Goal: Task Accomplishment & Management: Use online tool/utility

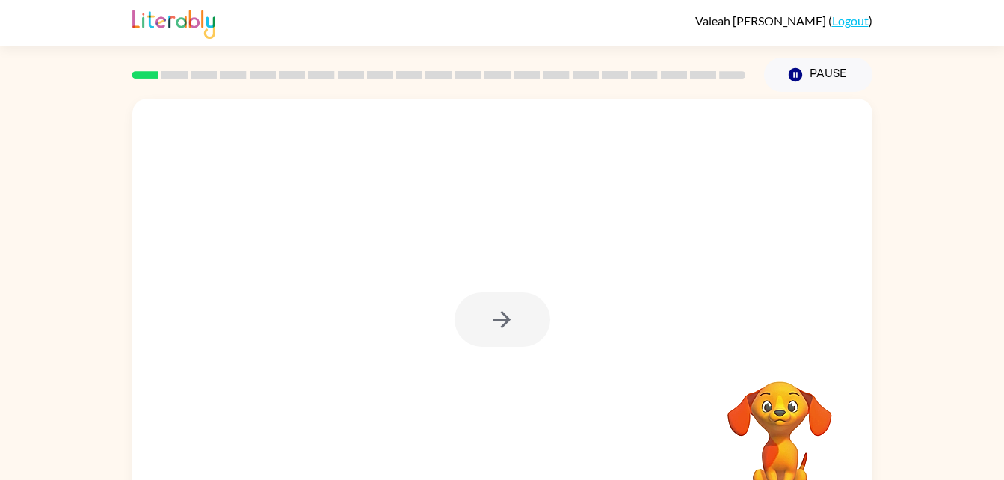
click at [491, 308] on div at bounding box center [502, 319] width 96 height 55
click at [513, 315] on icon "button" at bounding box center [502, 319] width 26 height 26
click at [517, 322] on div at bounding box center [502, 312] width 740 height 427
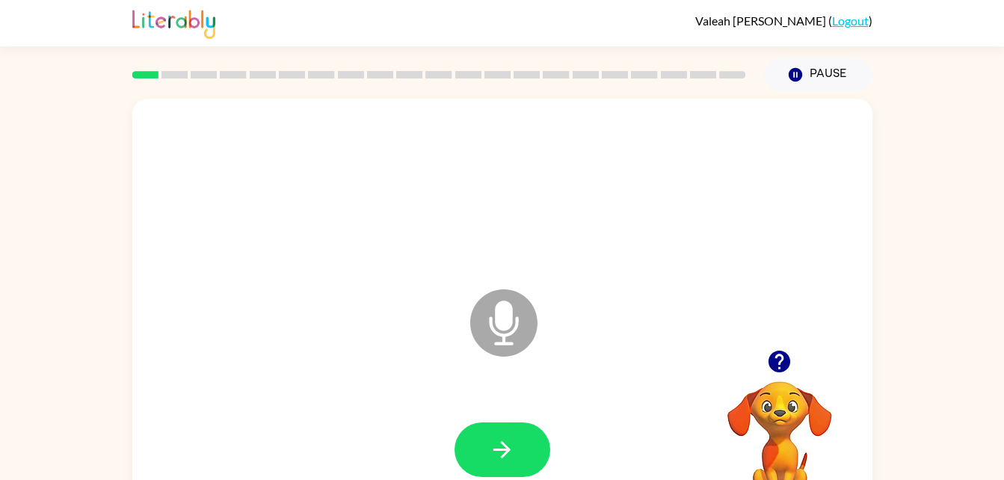
drag, startPoint x: 505, startPoint y: 291, endPoint x: 436, endPoint y: 242, distance: 84.6
click at [436, 242] on div "Microphone The Microphone is here when it is your turn to talk" at bounding box center [502, 312] width 740 height 427
drag, startPoint x: 436, startPoint y: 242, endPoint x: 501, endPoint y: 312, distance: 95.7
click at [501, 312] on icon "Microphone The Microphone is here when it is your turn to talk" at bounding box center [578, 341] width 224 height 112
click at [501, 309] on icon "Microphone The Microphone is here when it is your turn to talk" at bounding box center [578, 341] width 224 height 112
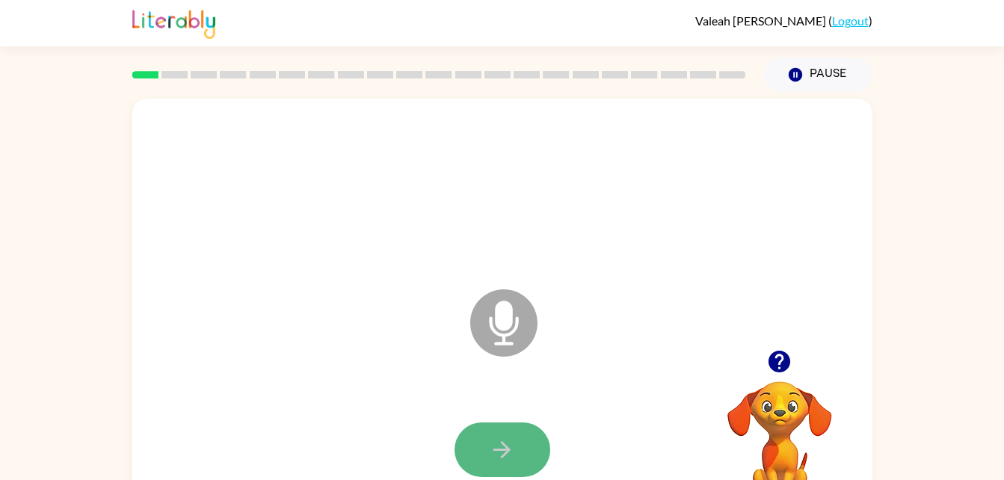
click at [487, 440] on button "button" at bounding box center [502, 449] width 96 height 55
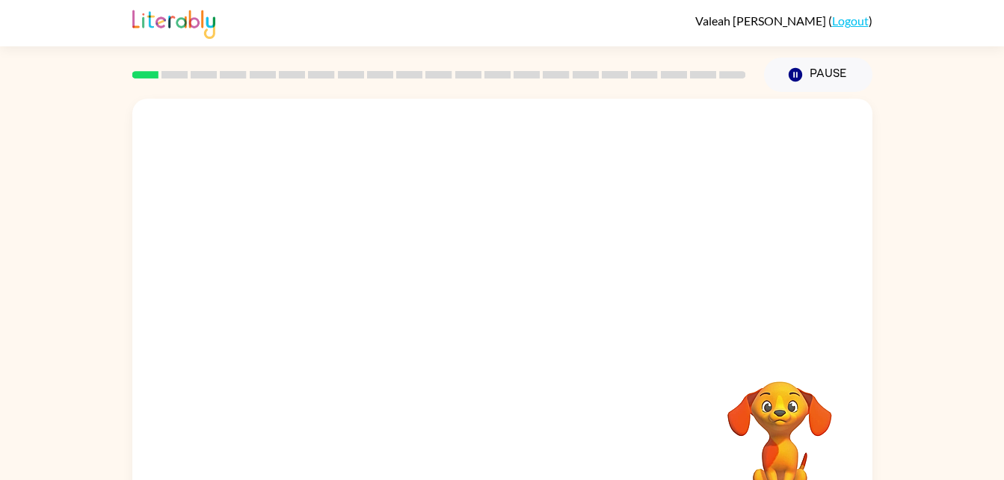
click at [475, 476] on div at bounding box center [502, 450] width 710 height 123
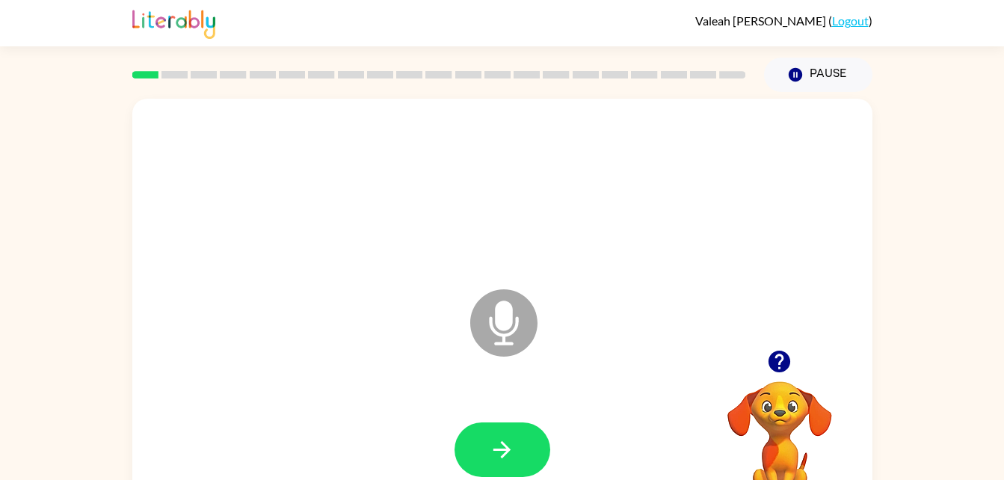
drag, startPoint x: 516, startPoint y: 330, endPoint x: 479, endPoint y: 228, distance: 108.3
click at [479, 228] on div "Microphone The Microphone is here when it is your turn to talk" at bounding box center [502, 312] width 740 height 427
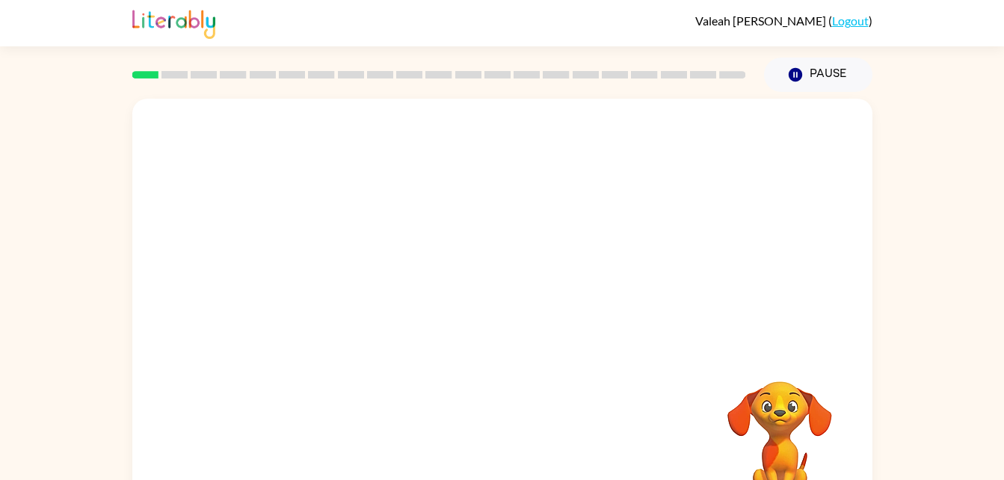
drag, startPoint x: 608, startPoint y: -55, endPoint x: 501, endPoint y: 356, distance: 424.5
click at [501, 356] on div "[PERSON_NAME] ( Logout ) Pause Pause Your browser must support playing .mp4 fil…" at bounding box center [502, 262] width 1004 height 525
drag, startPoint x: 547, startPoint y: 285, endPoint x: 543, endPoint y: 274, distance: 12.8
click at [543, 274] on div at bounding box center [502, 224] width 740 height 251
click at [507, 285] on div at bounding box center [466, 286] width 638 height 54
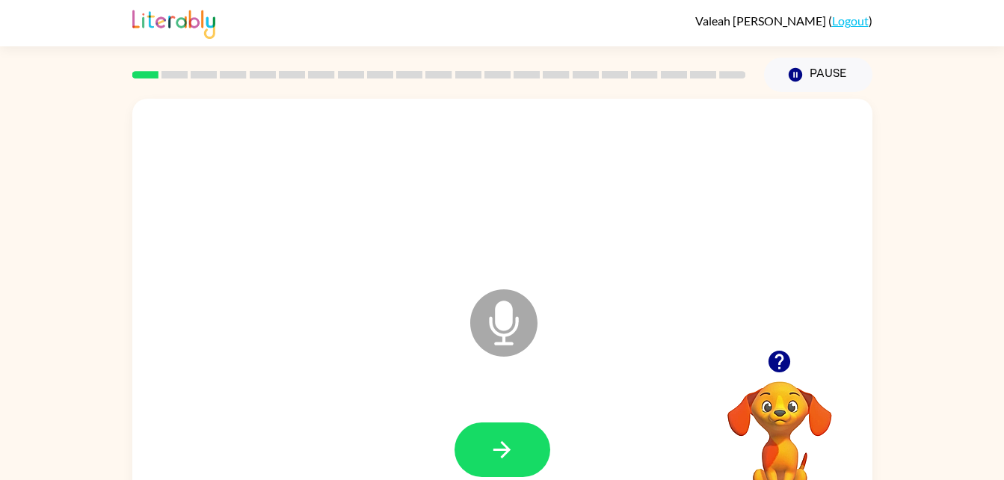
scroll to position [30, 0]
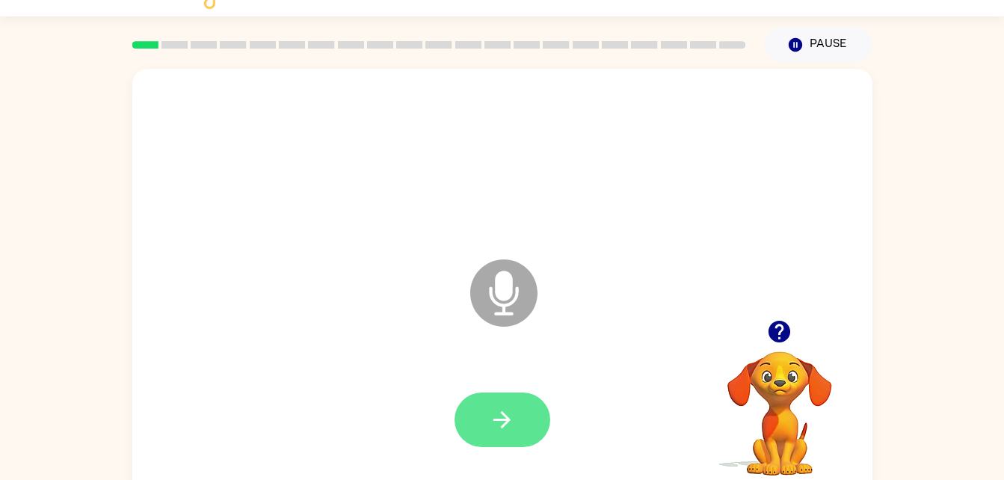
click at [496, 429] on icon "button" at bounding box center [502, 420] width 26 height 26
click at [780, 346] on button "button" at bounding box center [779, 331] width 38 height 38
click at [0, 385] on div "Microphone The Microphone is here when it is your turn to talk Your browser mus…" at bounding box center [502, 278] width 1004 height 433
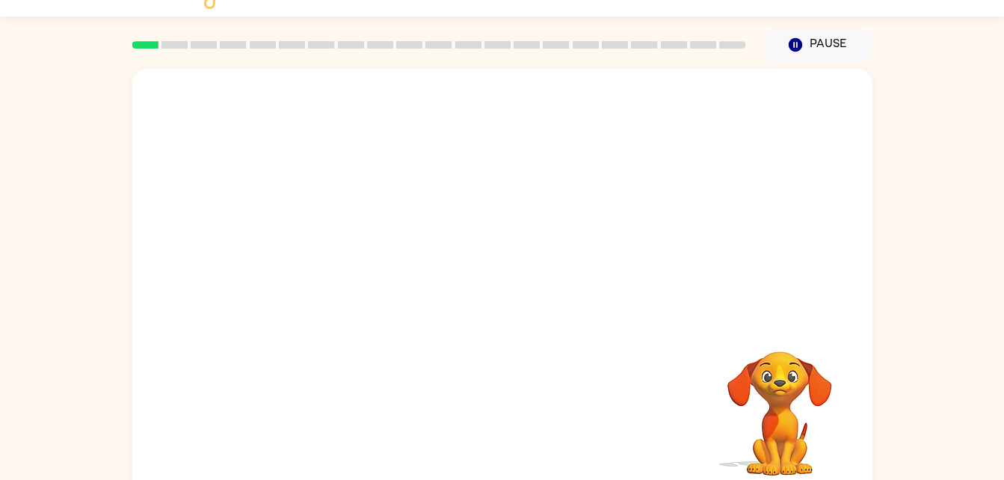
scroll to position [46, 0]
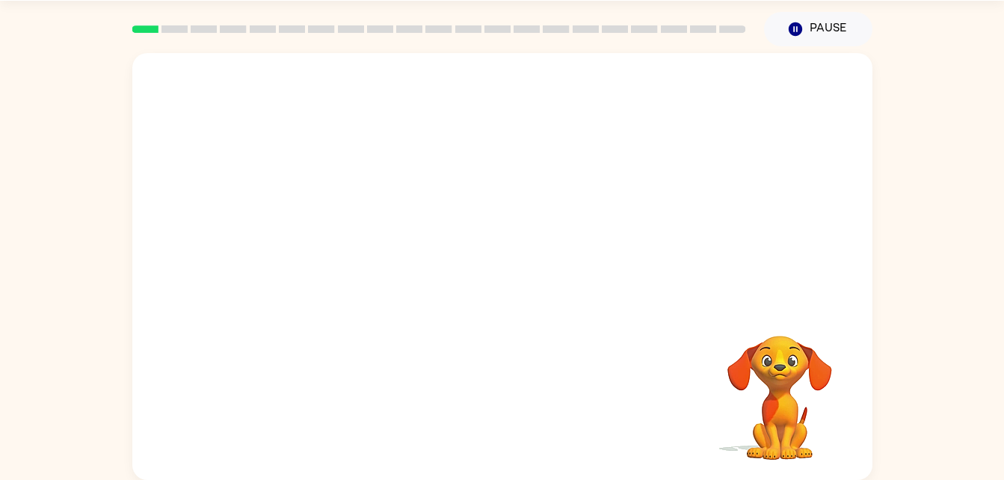
click at [793, 414] on video "Your browser must support playing .mp4 files to use Literably. Please try using…" at bounding box center [779, 386] width 149 height 149
click at [995, 272] on div "Your browser must support playing .mp4 files to use Literably. Please try using…" at bounding box center [502, 262] width 1004 height 433
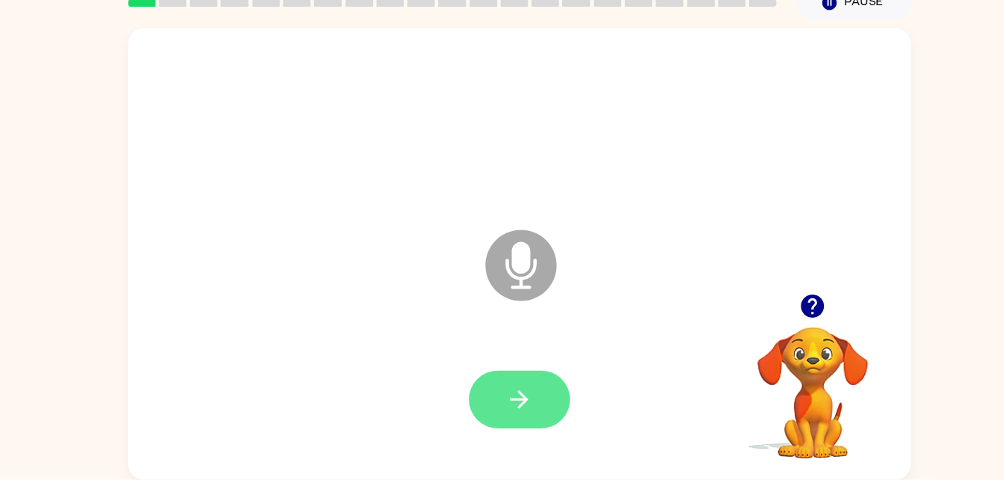
click at [498, 423] on button "button" at bounding box center [502, 404] width 96 height 55
click at [501, 418] on button "button" at bounding box center [502, 404] width 96 height 55
click at [513, 407] on icon "button" at bounding box center [502, 404] width 26 height 26
click at [505, 402] on icon "button" at bounding box center [502, 404] width 26 height 26
click at [508, 401] on icon "button" at bounding box center [502, 404] width 26 height 26
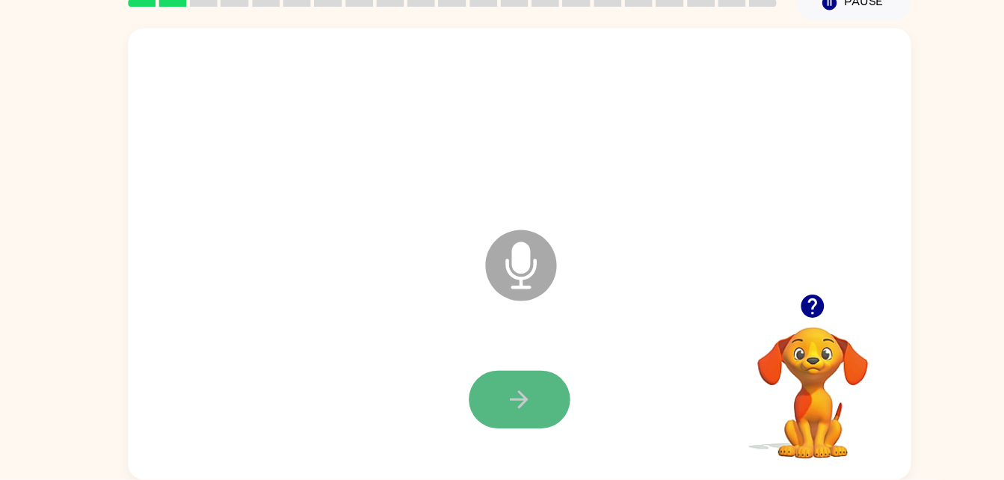
click at [507, 409] on icon "button" at bounding box center [502, 404] width 26 height 26
click at [510, 407] on icon "button" at bounding box center [502, 404] width 26 height 26
click at [502, 428] on button "button" at bounding box center [502, 404] width 96 height 55
click at [503, 402] on icon "button" at bounding box center [502, 404] width 26 height 26
click at [511, 404] on icon "button" at bounding box center [502, 404] width 26 height 26
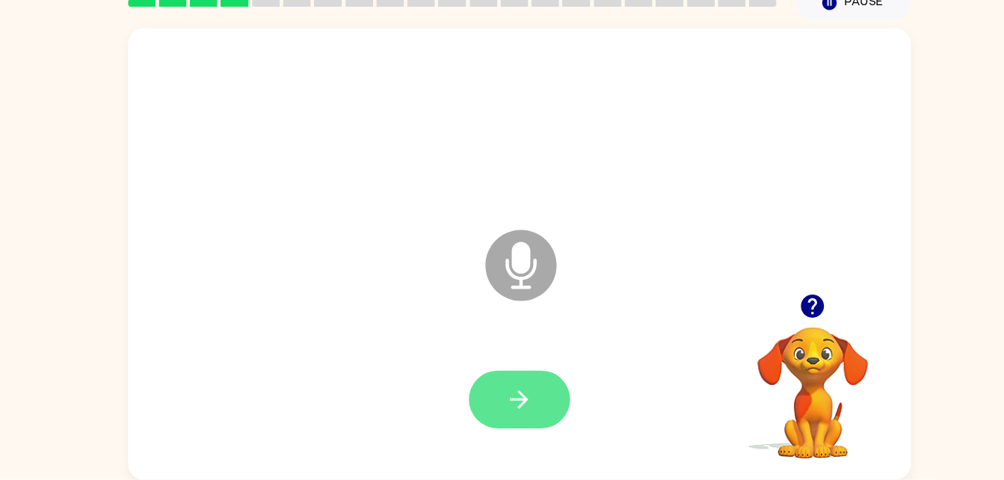
click at [520, 398] on button "button" at bounding box center [502, 404] width 96 height 55
click at [504, 395] on icon "button" at bounding box center [502, 404] width 26 height 26
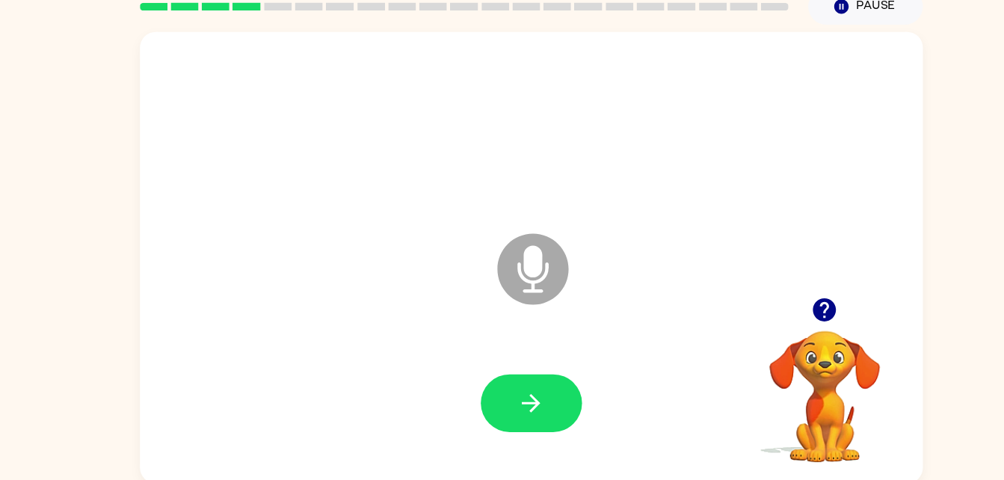
click at [482, 442] on div at bounding box center [502, 404] width 710 height 123
click at [466, 427] on div at bounding box center [502, 404] width 96 height 55
click at [482, 404] on button "button" at bounding box center [502, 404] width 96 height 55
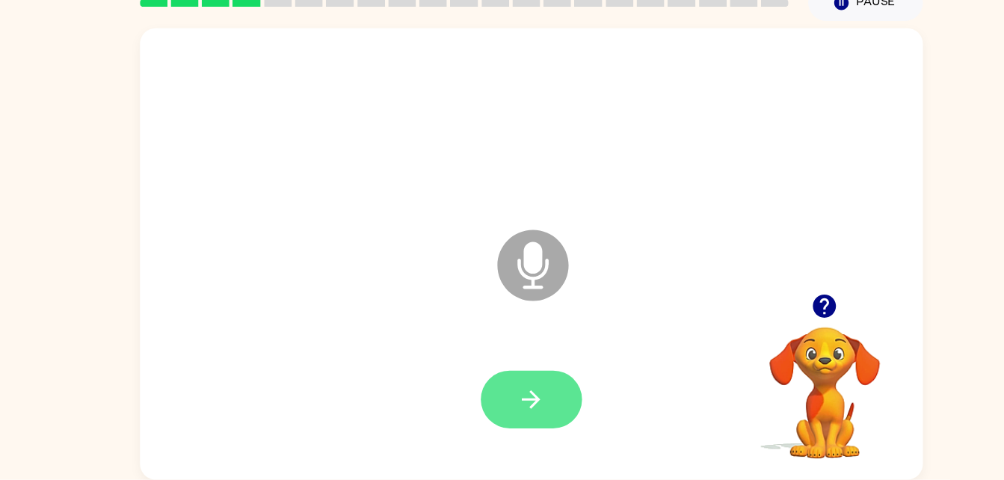
click at [487, 394] on button "button" at bounding box center [502, 404] width 96 height 55
click at [500, 404] on icon "button" at bounding box center [501, 403] width 17 height 17
click at [489, 401] on icon "button" at bounding box center [502, 404] width 26 height 26
click at [465, 394] on button "button" at bounding box center [502, 404] width 96 height 55
click at [512, 395] on icon "button" at bounding box center [502, 404] width 26 height 26
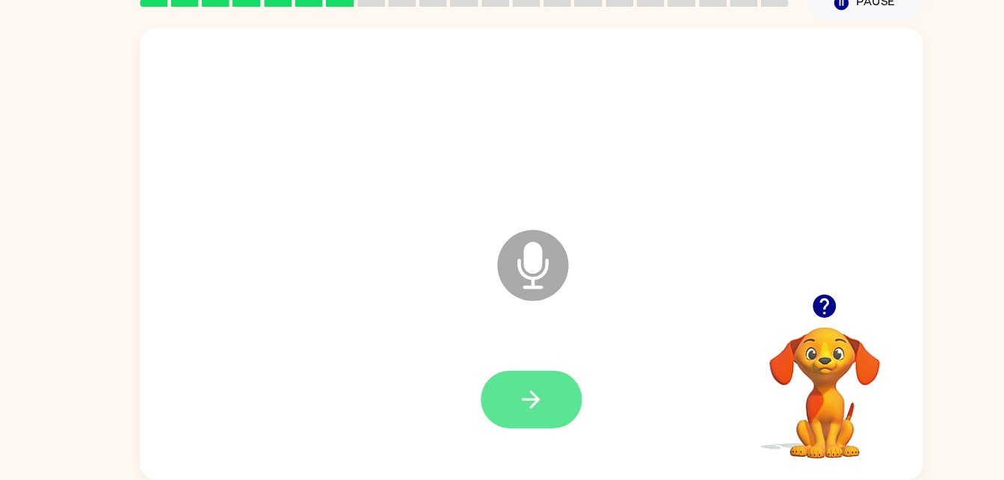
click at [510, 410] on icon "button" at bounding box center [502, 404] width 26 height 26
click at [504, 414] on icon "button" at bounding box center [502, 404] width 26 height 26
click at [522, 407] on button "button" at bounding box center [502, 404] width 96 height 55
click at [506, 413] on icon "button" at bounding box center [502, 404] width 26 height 26
click at [501, 404] on icon "button" at bounding box center [501, 403] width 17 height 17
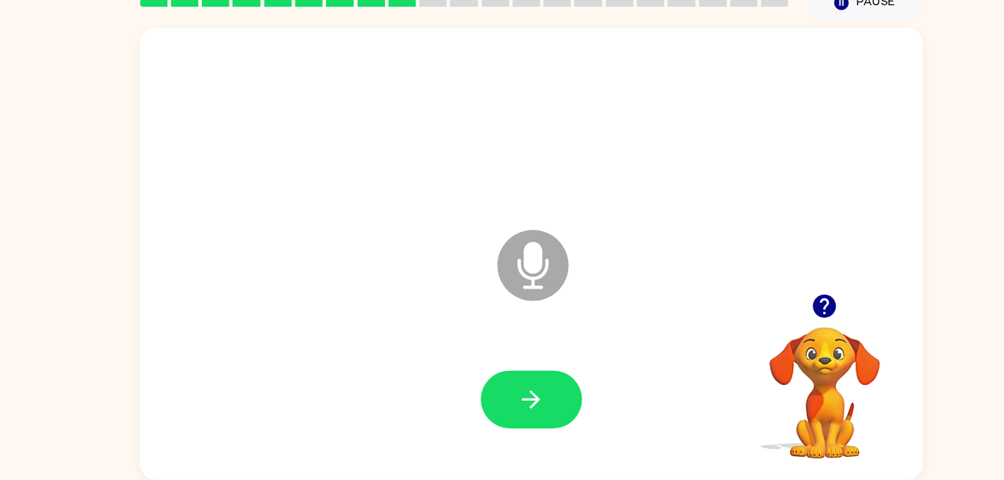
scroll to position [0, 0]
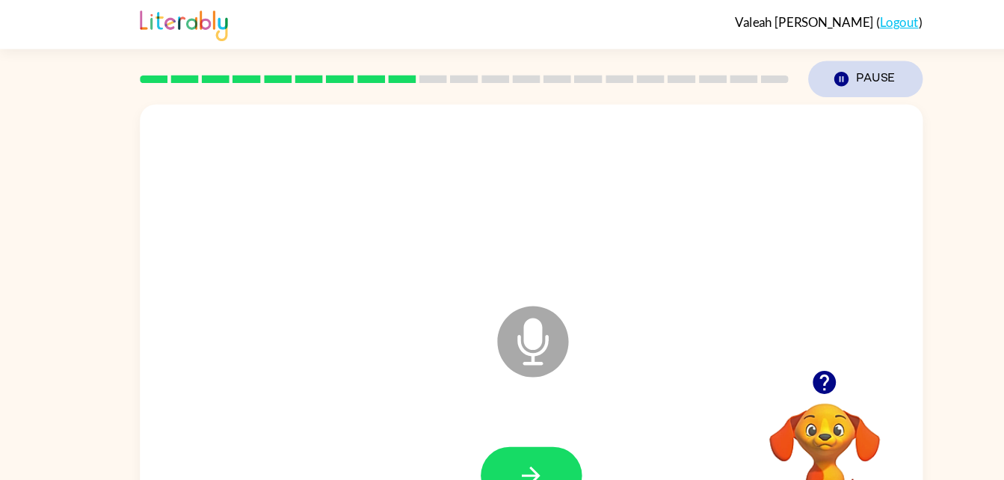
click at [825, 77] on button "Pause Pause" at bounding box center [818, 75] width 108 height 34
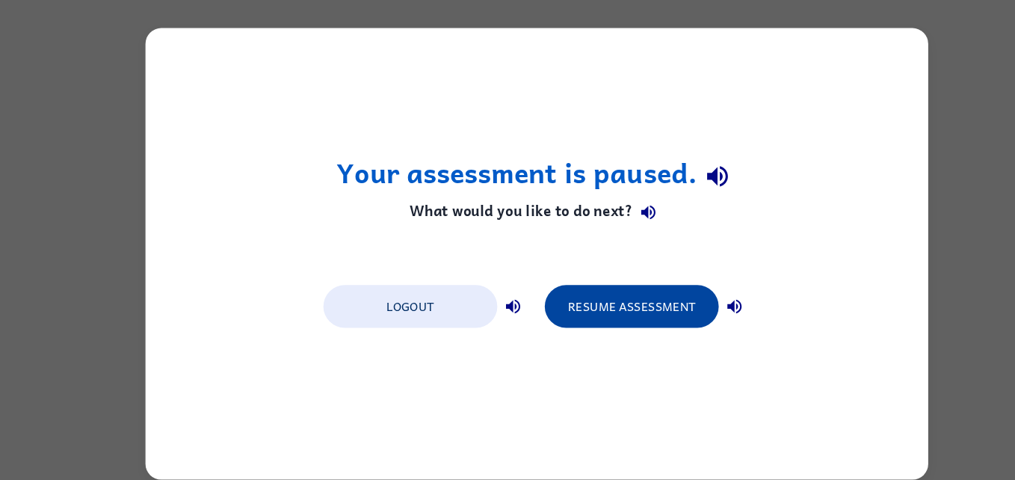
click at [614, 278] on button "Resume Assessment" at bounding box center [597, 290] width 164 height 40
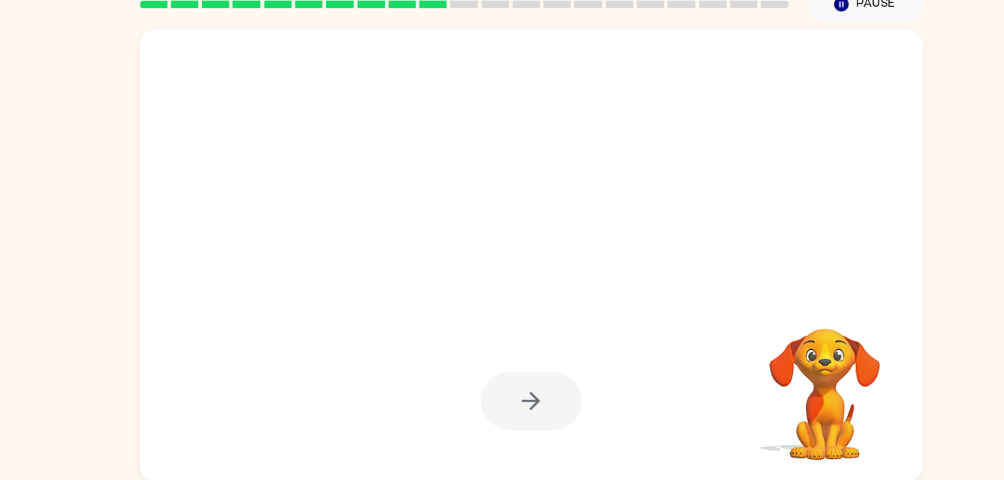
scroll to position [46, 0]
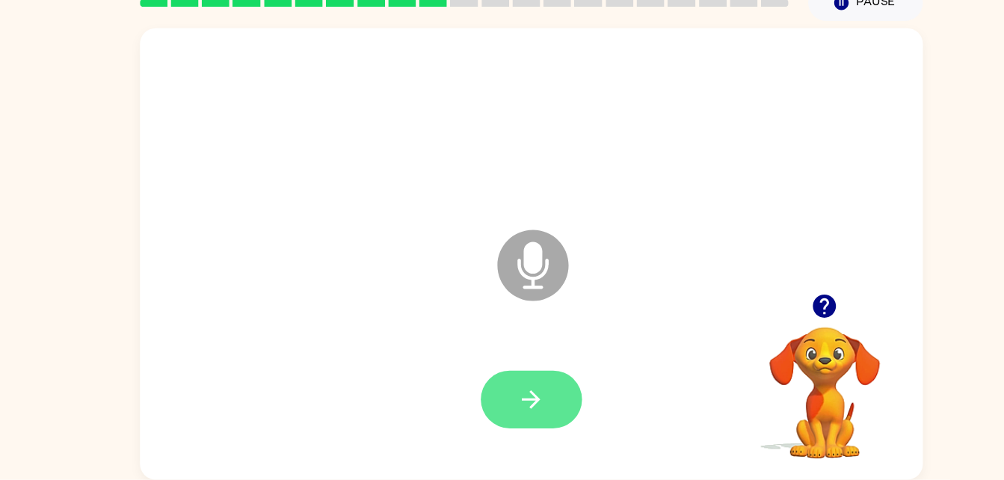
click at [501, 402] on icon "button" at bounding box center [502, 404] width 26 height 26
click at [492, 407] on icon "button" at bounding box center [502, 404] width 26 height 26
click at [511, 398] on icon "button" at bounding box center [502, 404] width 26 height 26
click at [417, 447] on div at bounding box center [502, 404] width 710 height 123
click at [484, 396] on button "button" at bounding box center [502, 404] width 96 height 55
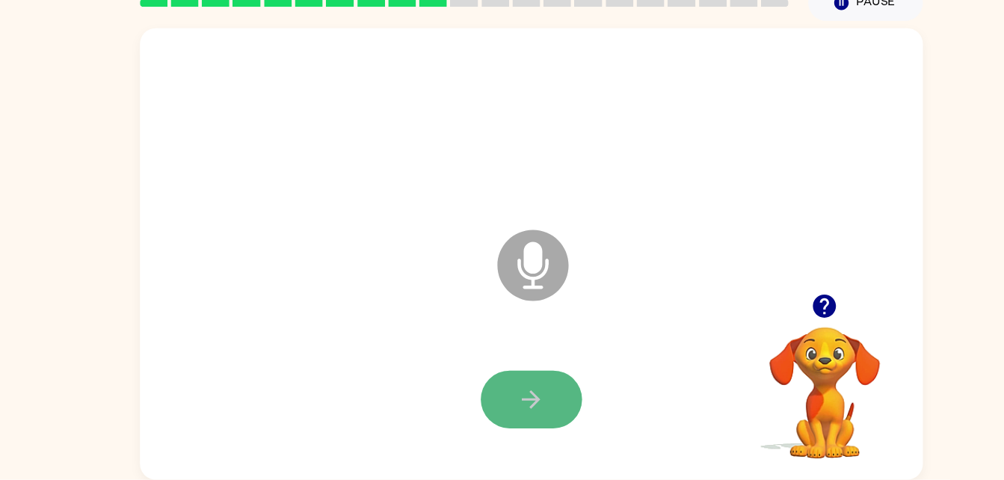
click at [531, 430] on button "button" at bounding box center [502, 404] width 96 height 55
click at [492, 416] on icon "button" at bounding box center [502, 404] width 26 height 26
click at [783, 324] on icon "button" at bounding box center [779, 316] width 22 height 22
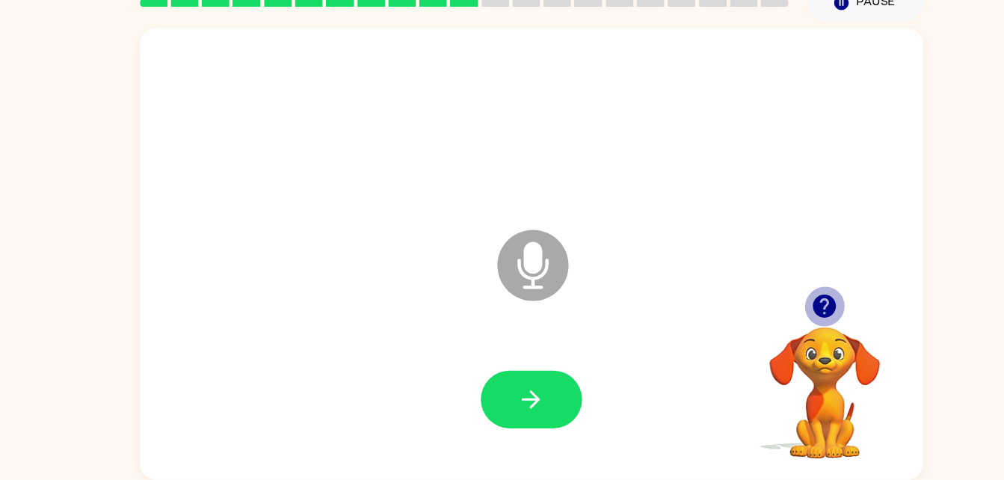
click at [787, 310] on icon "button" at bounding box center [779, 316] width 22 height 22
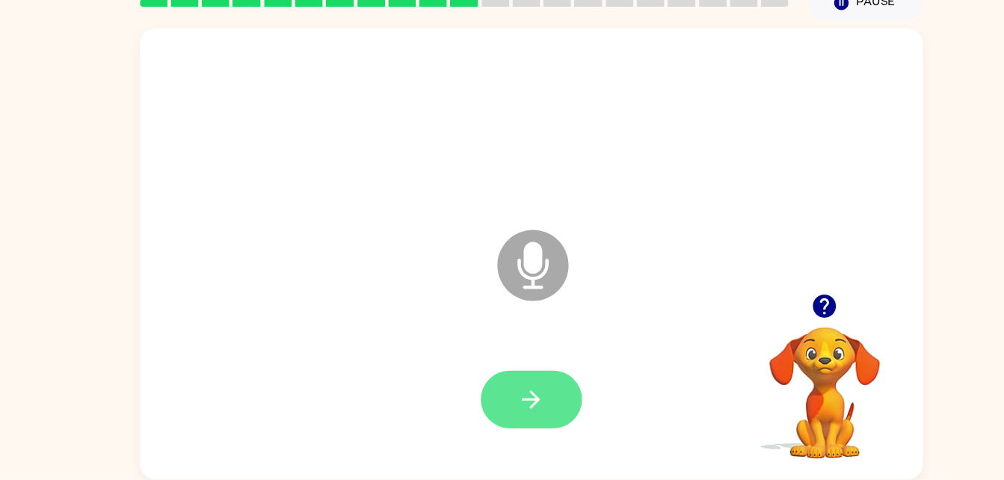
click at [490, 394] on icon "button" at bounding box center [502, 404] width 26 height 26
click at [504, 389] on button "button" at bounding box center [502, 404] width 96 height 55
click at [502, 410] on icon "button" at bounding box center [501, 403] width 17 height 17
click at [491, 389] on button "button" at bounding box center [502, 404] width 96 height 55
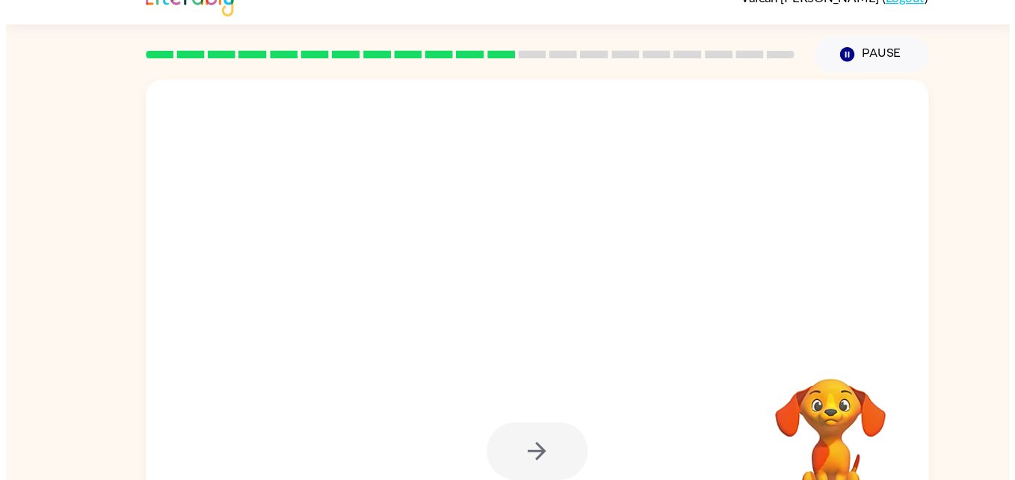
scroll to position [0, 0]
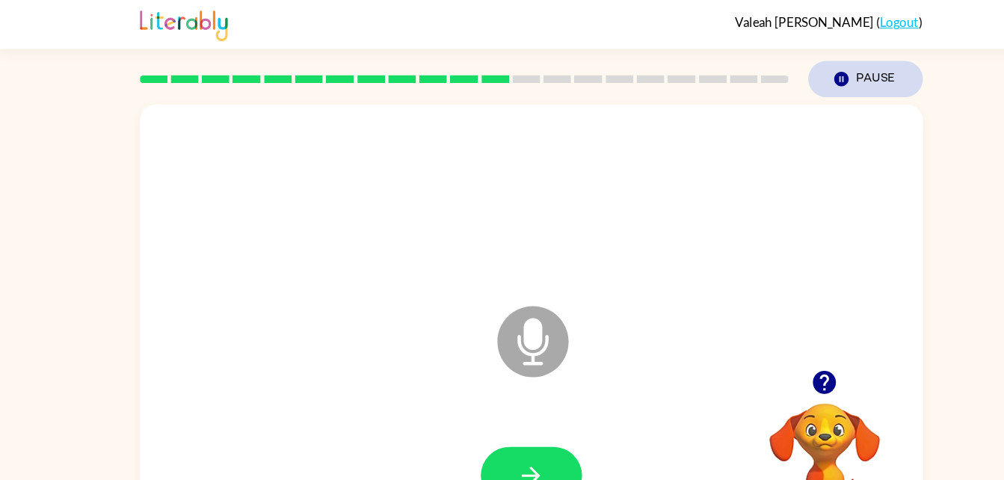
click at [836, 75] on button "Pause Pause" at bounding box center [818, 75] width 108 height 34
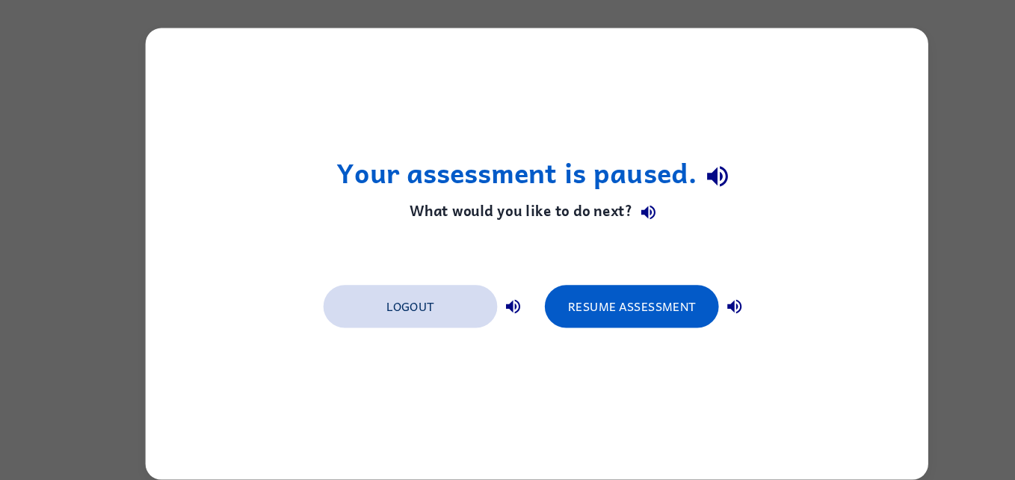
click at [414, 290] on button "Logout" at bounding box center [388, 290] width 164 height 40
